Goal: Task Accomplishment & Management: Use online tool/utility

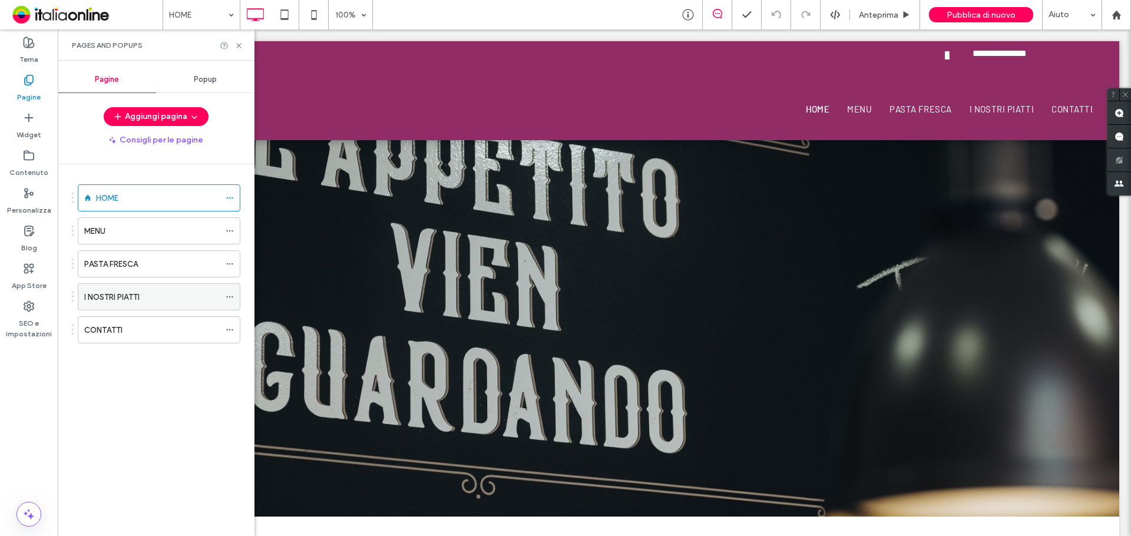
click at [108, 289] on div "I NOSTRI PIATTI" at bounding box center [152, 297] width 136 height 26
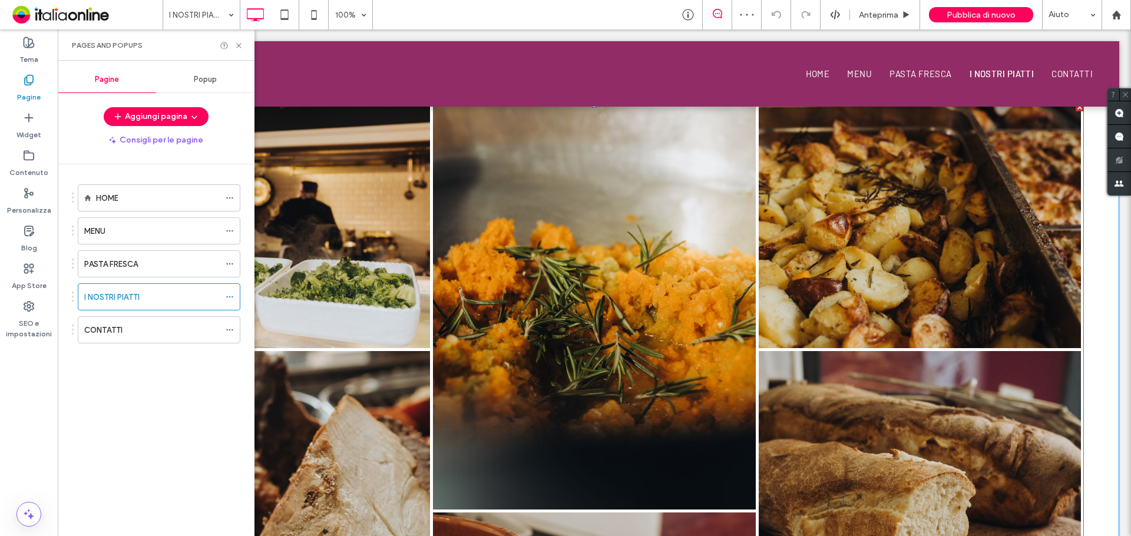
scroll to position [1002, 0]
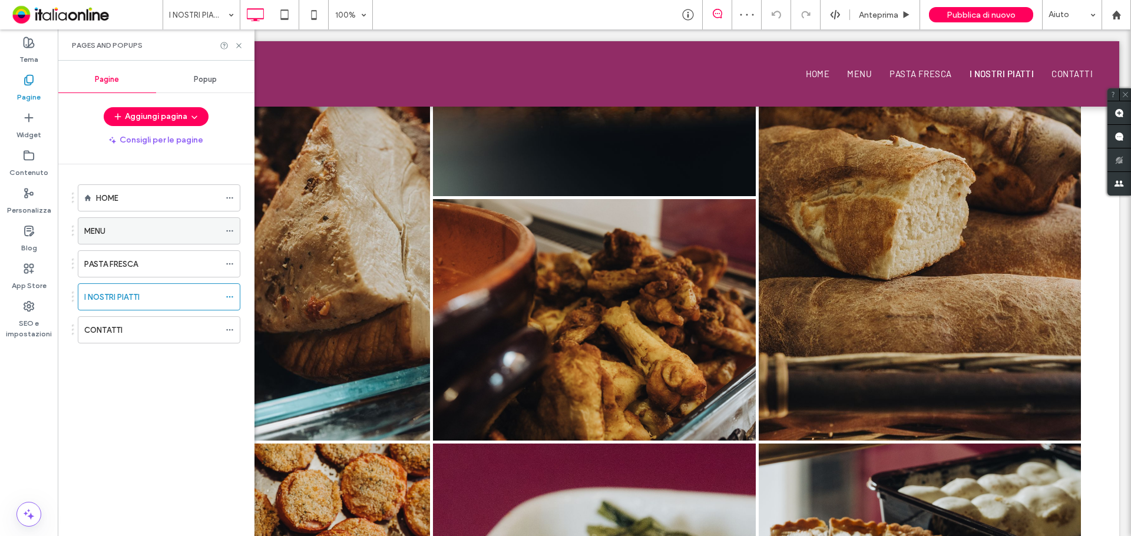
click at [112, 234] on div "MENU" at bounding box center [152, 231] width 136 height 12
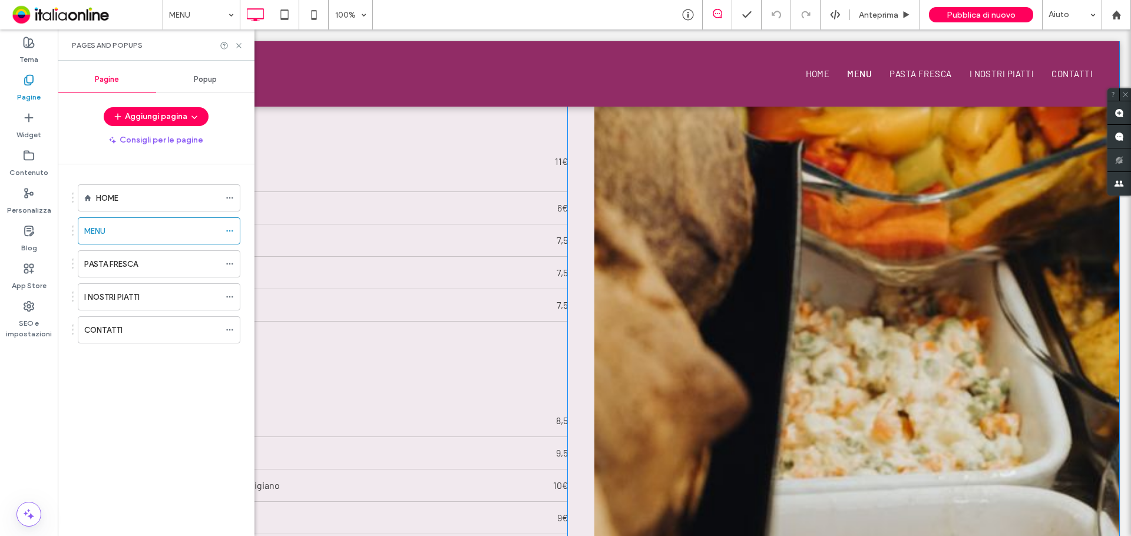
scroll to position [884, 0]
click at [239, 50] on icon at bounding box center [239, 45] width 9 height 9
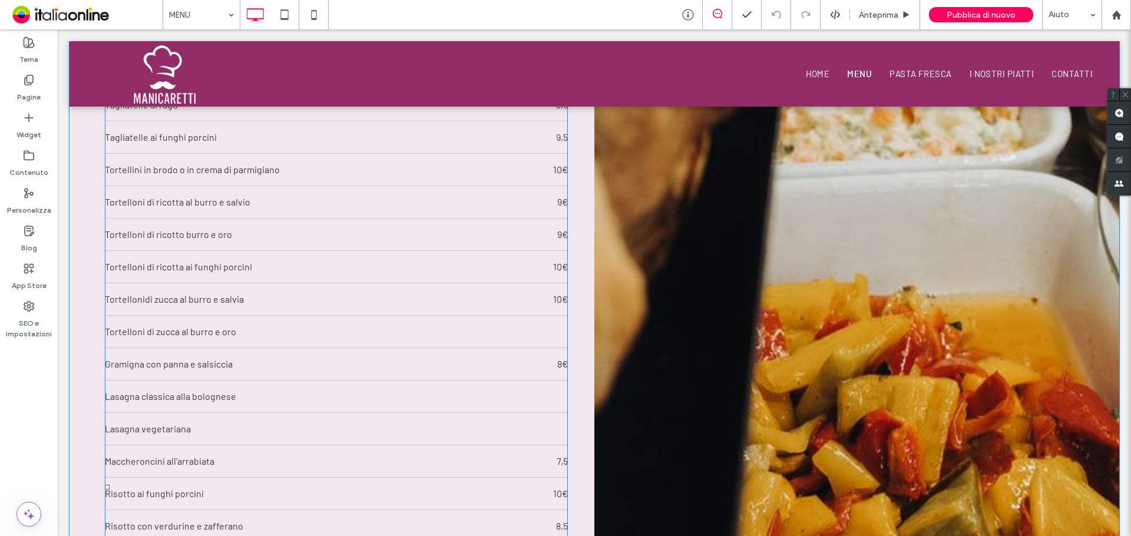
scroll to position [1179, 0]
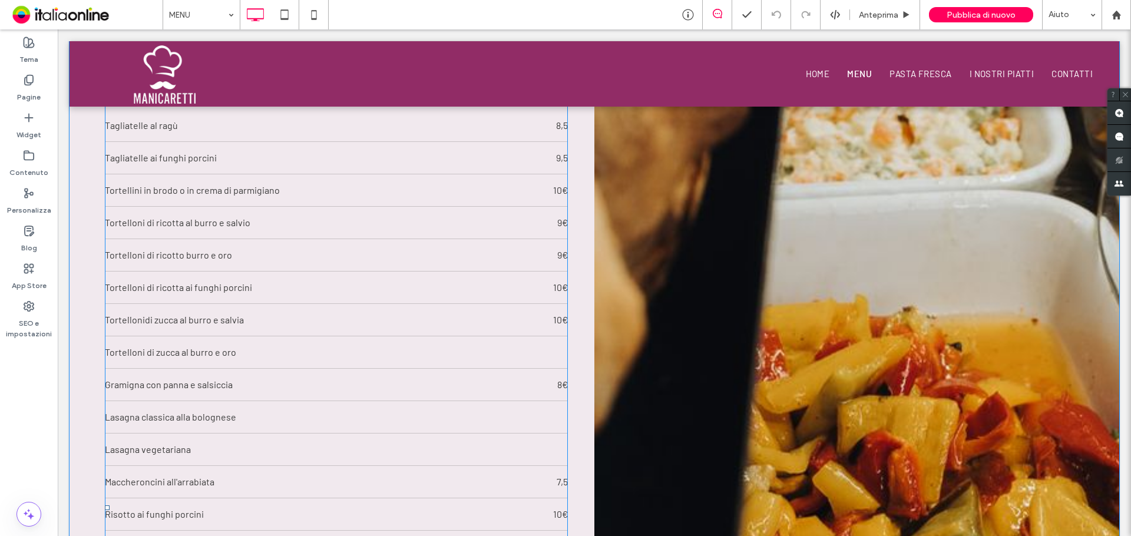
click at [397, 185] on div "Tortellini in brodo o in crema di parmigiano 10€" at bounding box center [336, 190] width 463 height 32
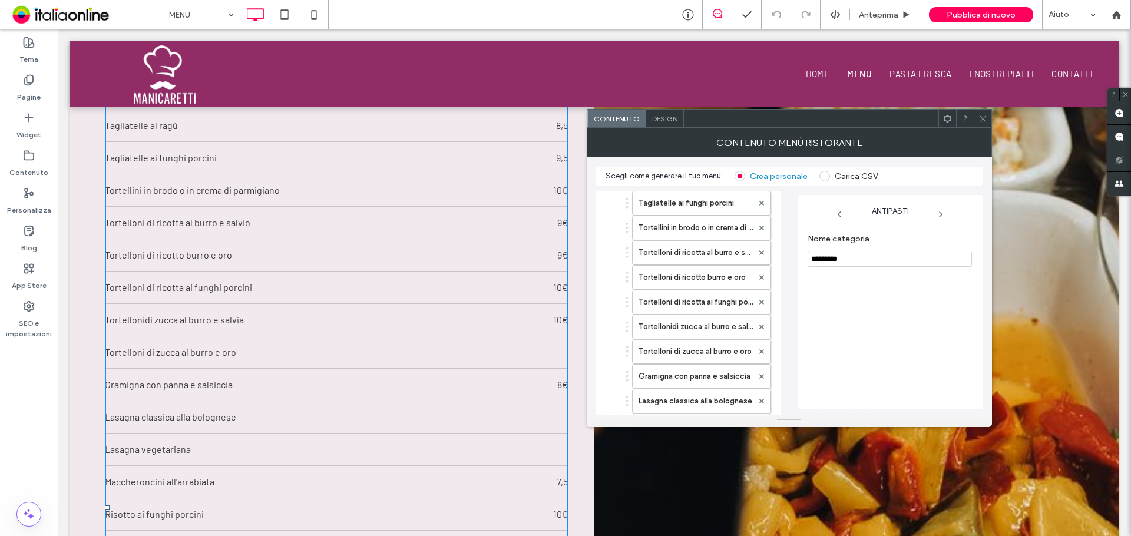
scroll to position [240, 0]
click at [981, 118] on icon at bounding box center [983, 118] width 9 height 9
